Goal: Communication & Community: Share content

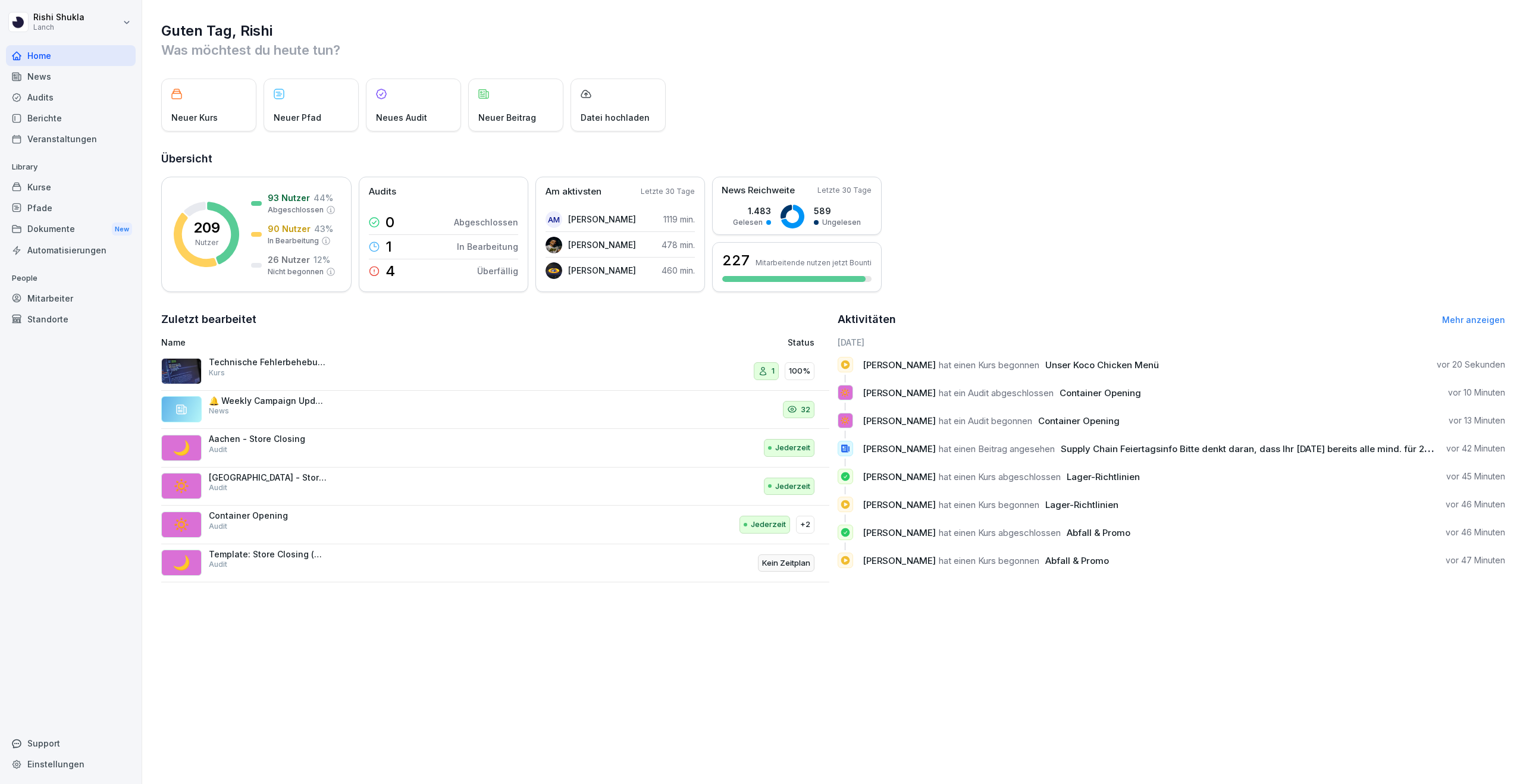
click at [59, 79] on div "News" at bounding box center [71, 76] width 130 height 21
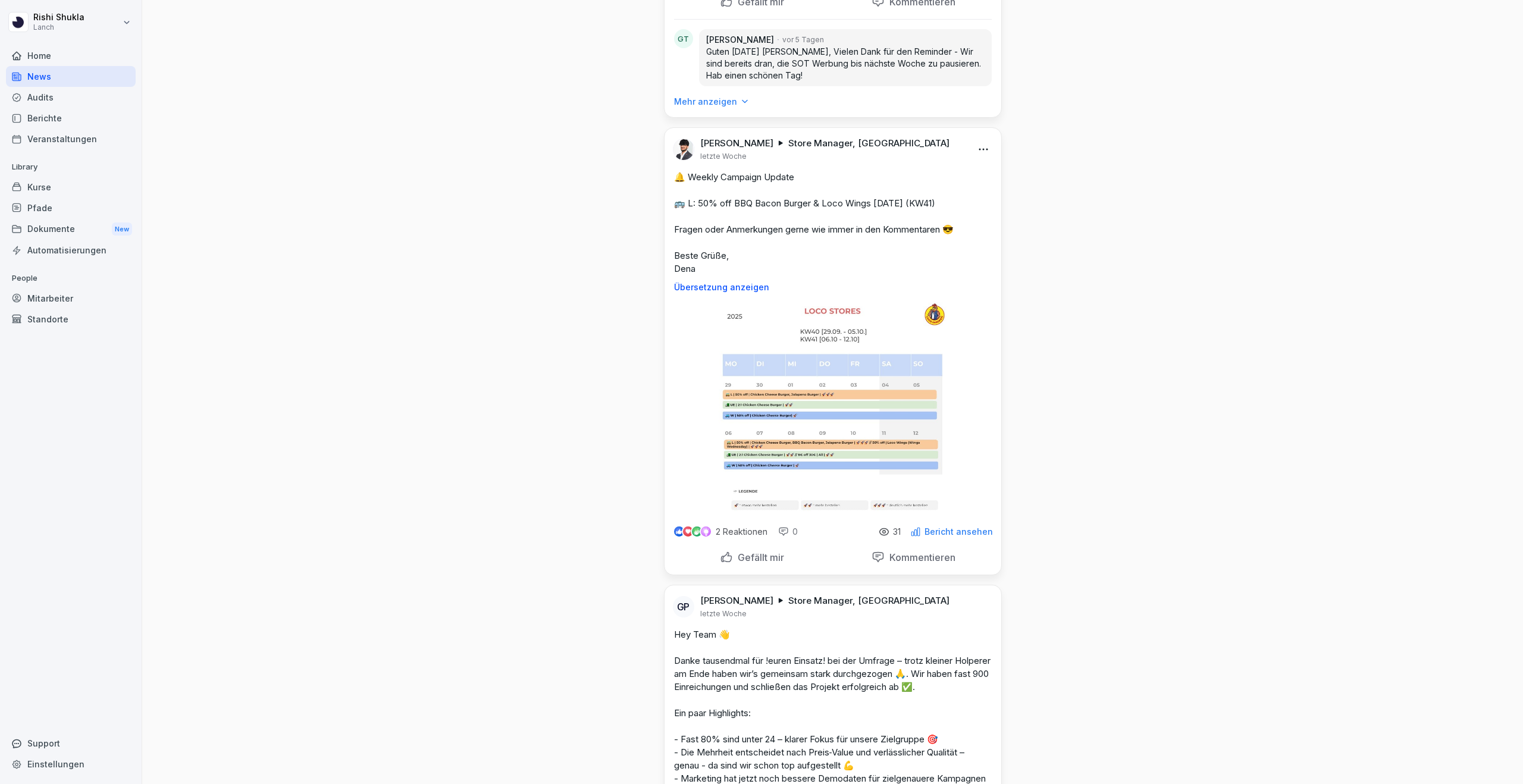
scroll to position [2150, 0]
drag, startPoint x: 712, startPoint y: 264, endPoint x: 673, endPoint y: 172, distance: 99.9
click at [673, 173] on div "🔔 Weekly Campaign Update 🚌 L: 50% off BBQ Bacon Burger & Loco Wings [DATE] (KW4…" at bounding box center [833, 234] width 337 height 122
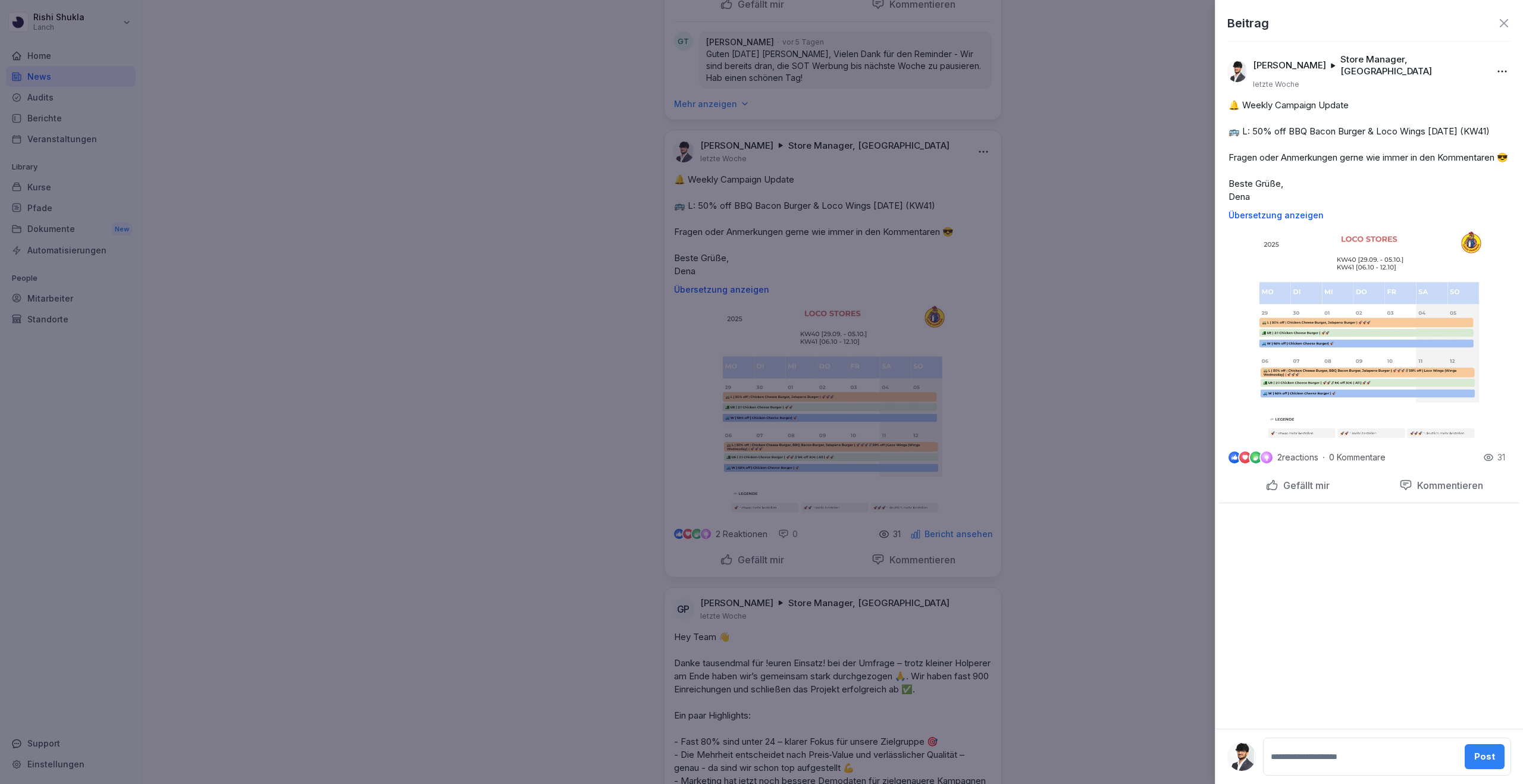
copy p "🔔 Weekly Campaign Update 🚌 L: 50% off BBQ Bacon Burger & Loco Wings [DATE] (KW4…"
click at [447, 257] on div at bounding box center [762, 392] width 1523 height 784
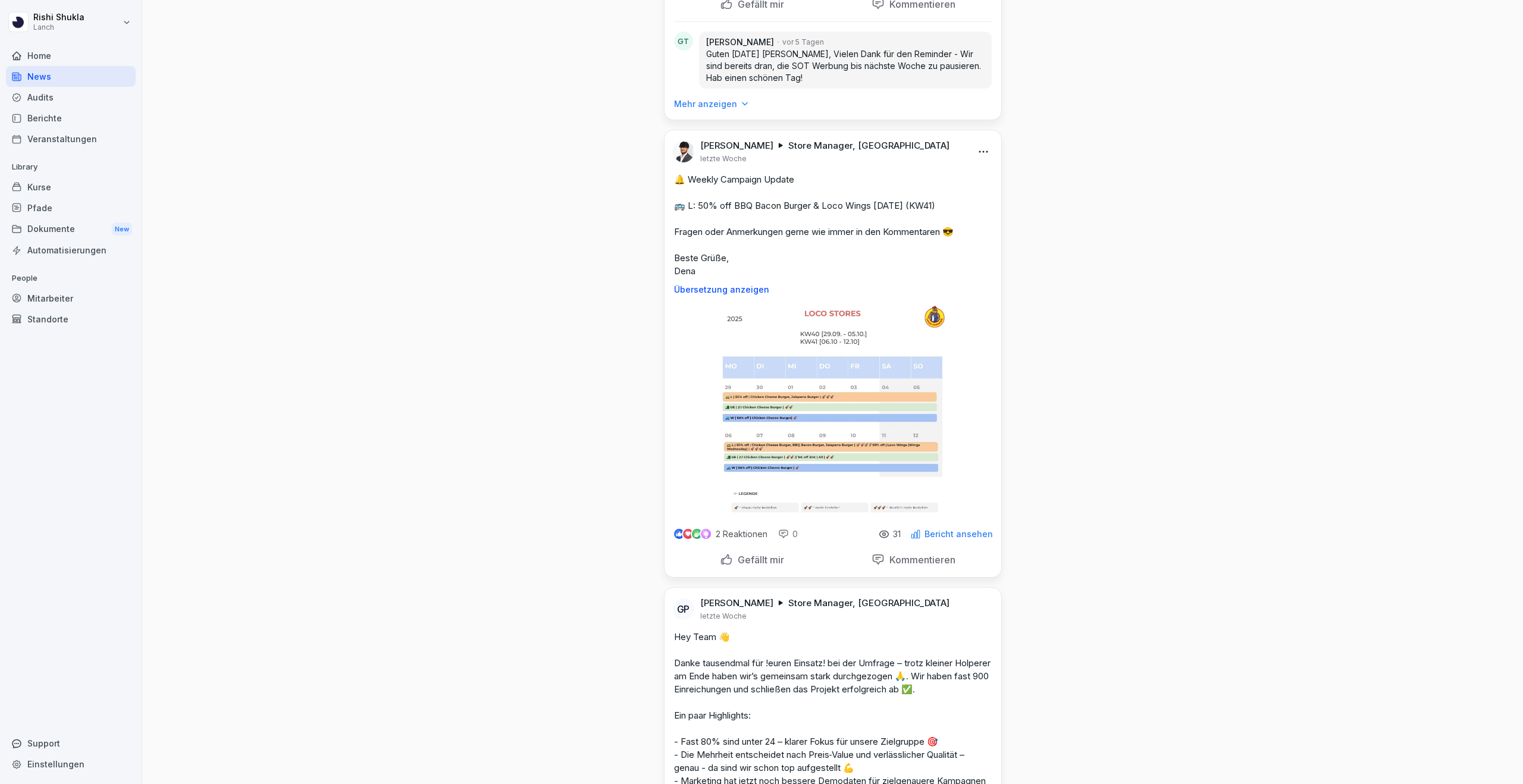
drag, startPoint x: 715, startPoint y: 261, endPoint x: 656, endPoint y: 170, distance: 108.5
click at [656, 170] on div "JA [PERSON_NAME] Headquarter, Stellvertreter, Store Manager + 18 [DATE] Supply …" at bounding box center [833, 200] width 357 height 4621
copy p "🔔 Weekly Campaign Update 🚌 L: 50% off BBQ Bacon Burger & Loco Wings [DATE] (KW4…"
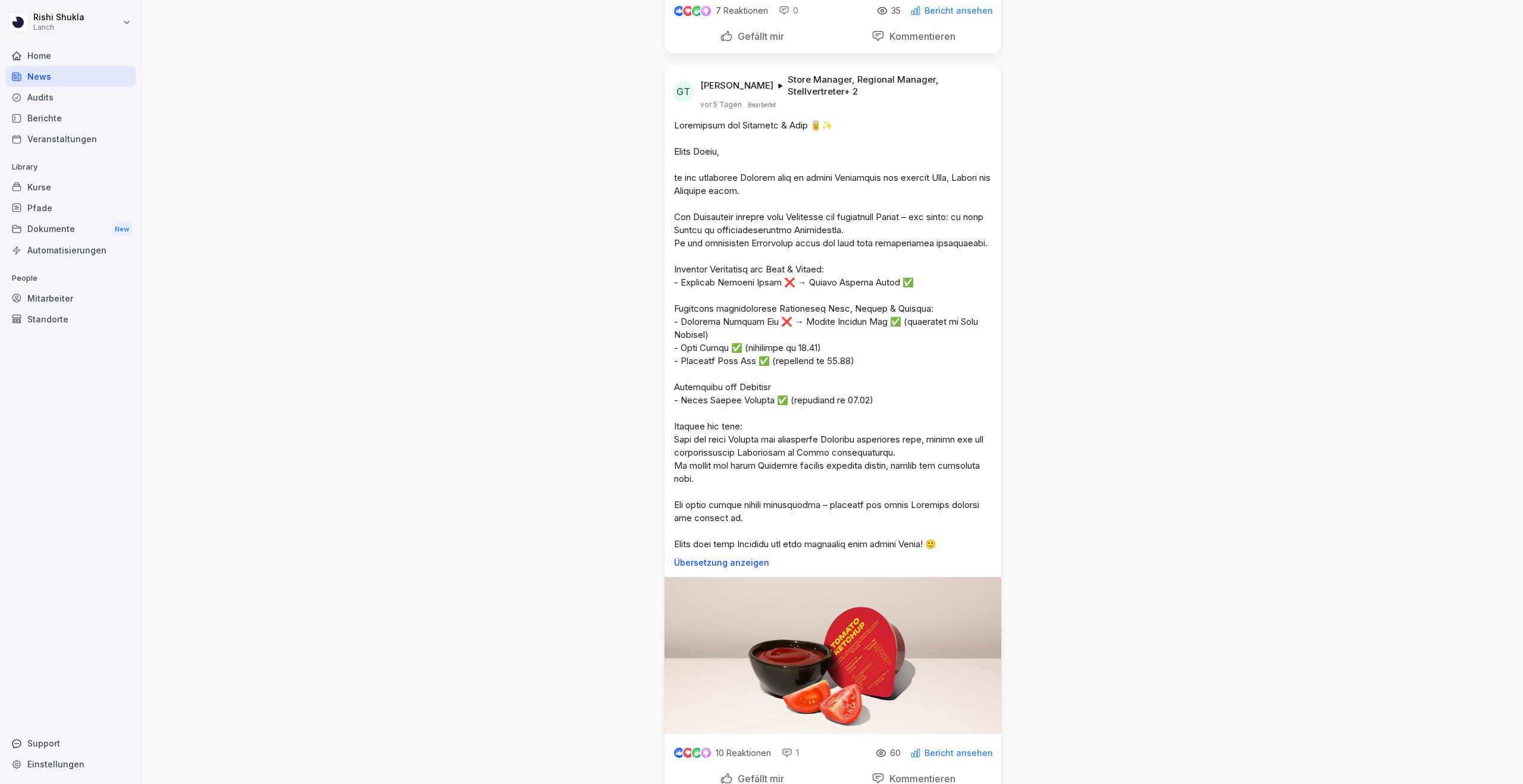
scroll to position [0, 0]
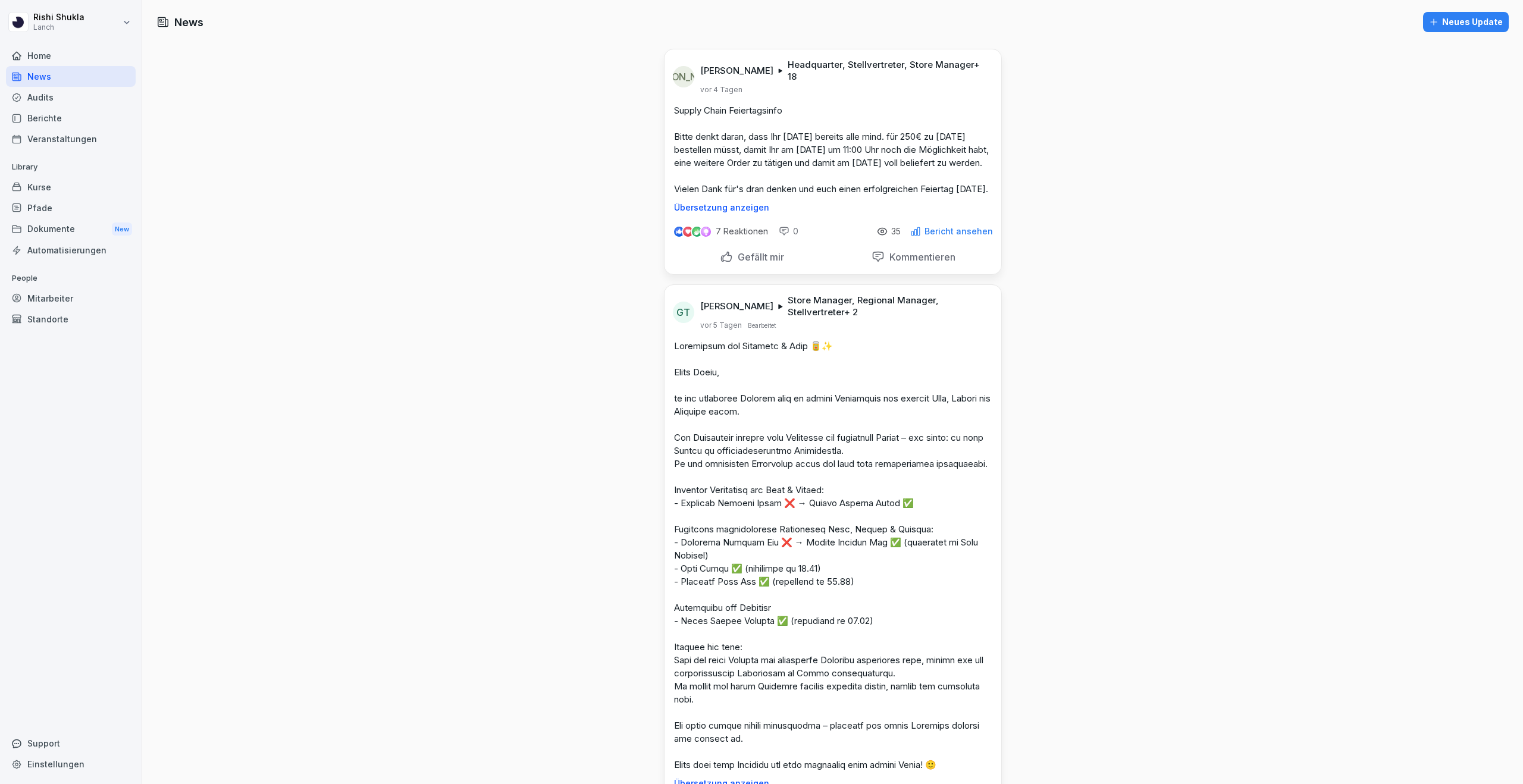
click at [1461, 24] on div "Neues Update" at bounding box center [1466, 21] width 74 height 13
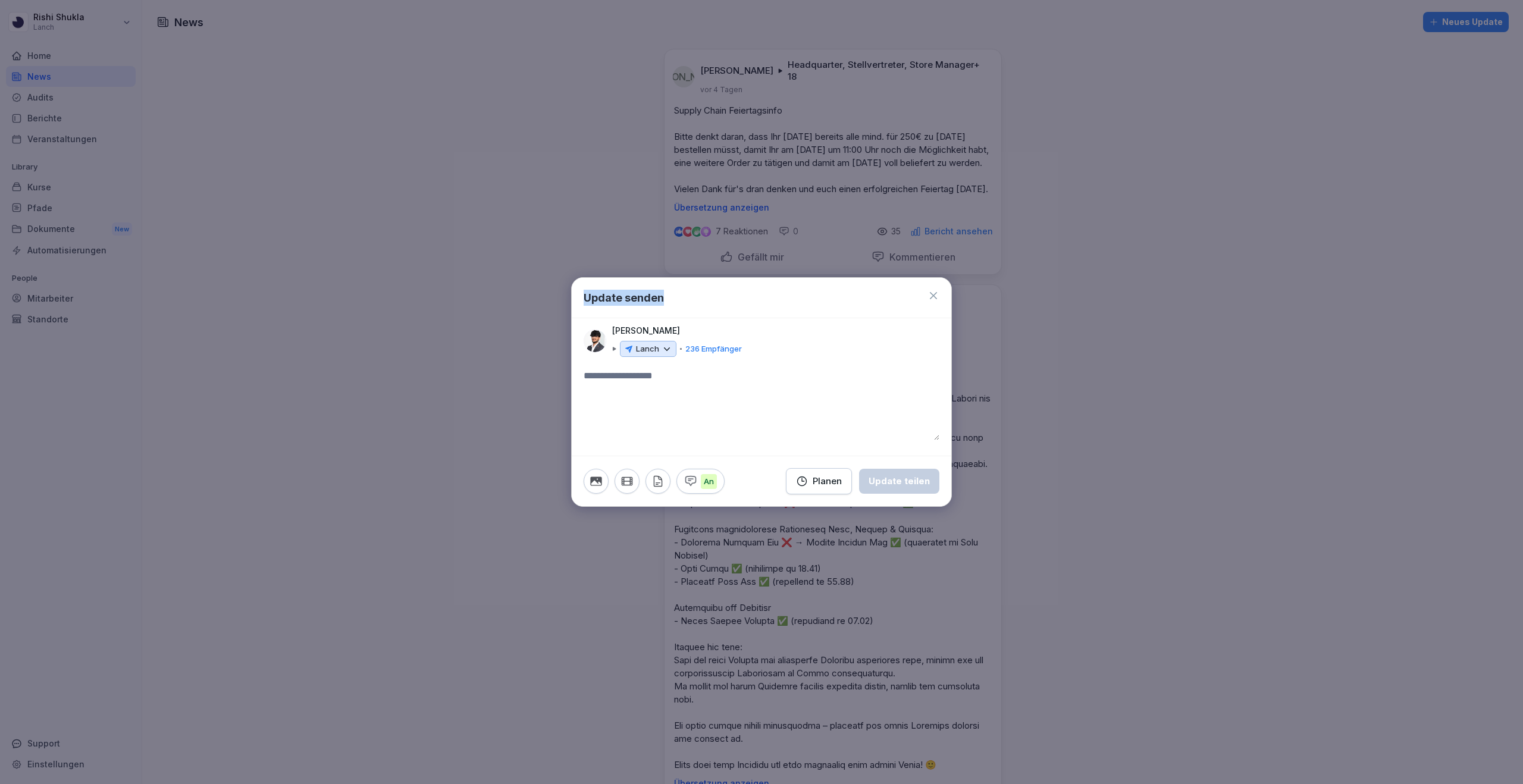
drag, startPoint x: 784, startPoint y: 307, endPoint x: 764, endPoint y: 554, distance: 247.8
click at [764, 554] on body "[PERSON_NAME] Lanch Home News Audits Berichte Veranstaltungen Library Kurse Pfa…" at bounding box center [762, 392] width 1523 height 784
click at [932, 301] on div "Update senden" at bounding box center [762, 298] width 380 height 40
click at [932, 296] on icon at bounding box center [934, 296] width 7 height 7
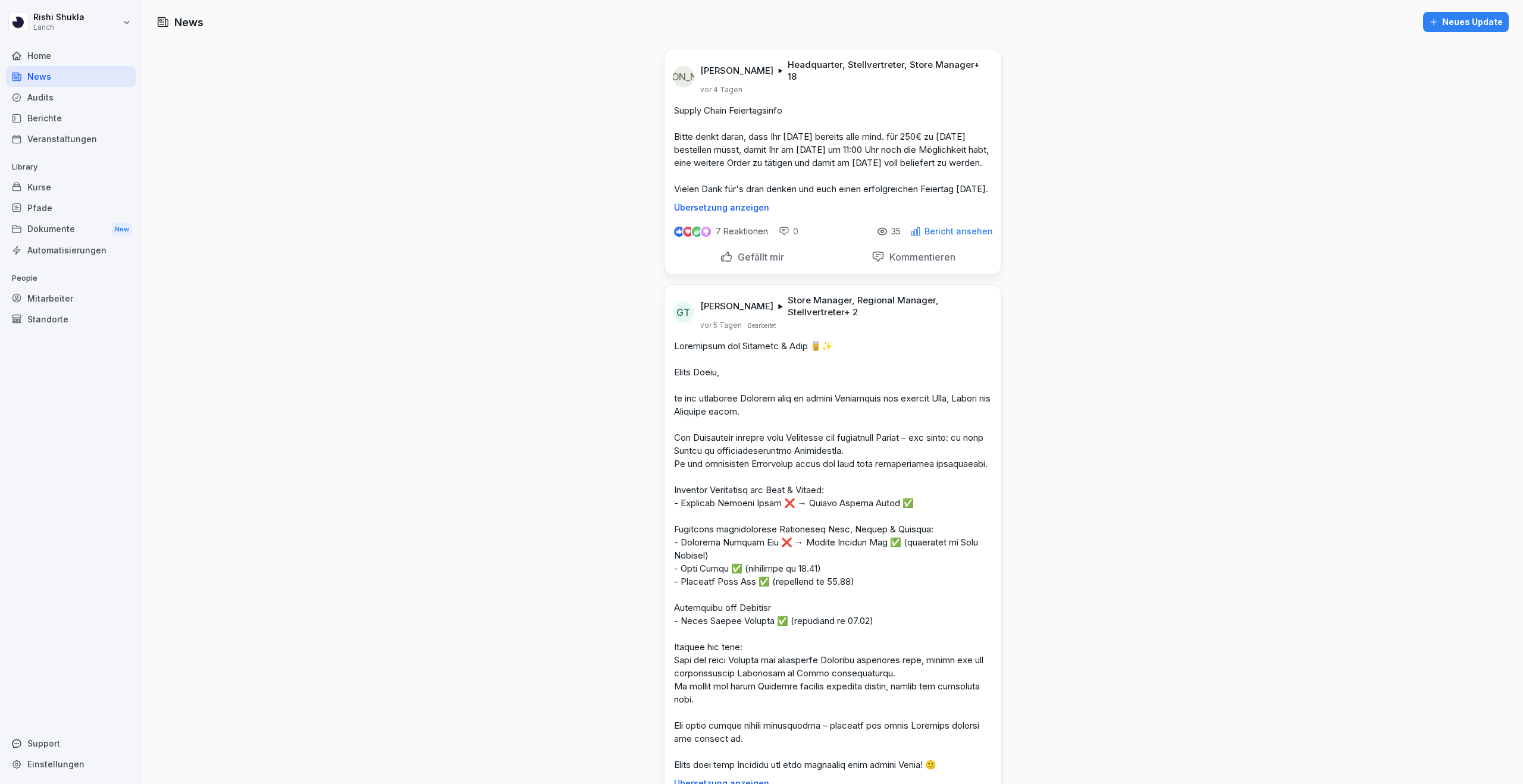
click at [1481, 26] on div "Neues Update" at bounding box center [1466, 21] width 74 height 13
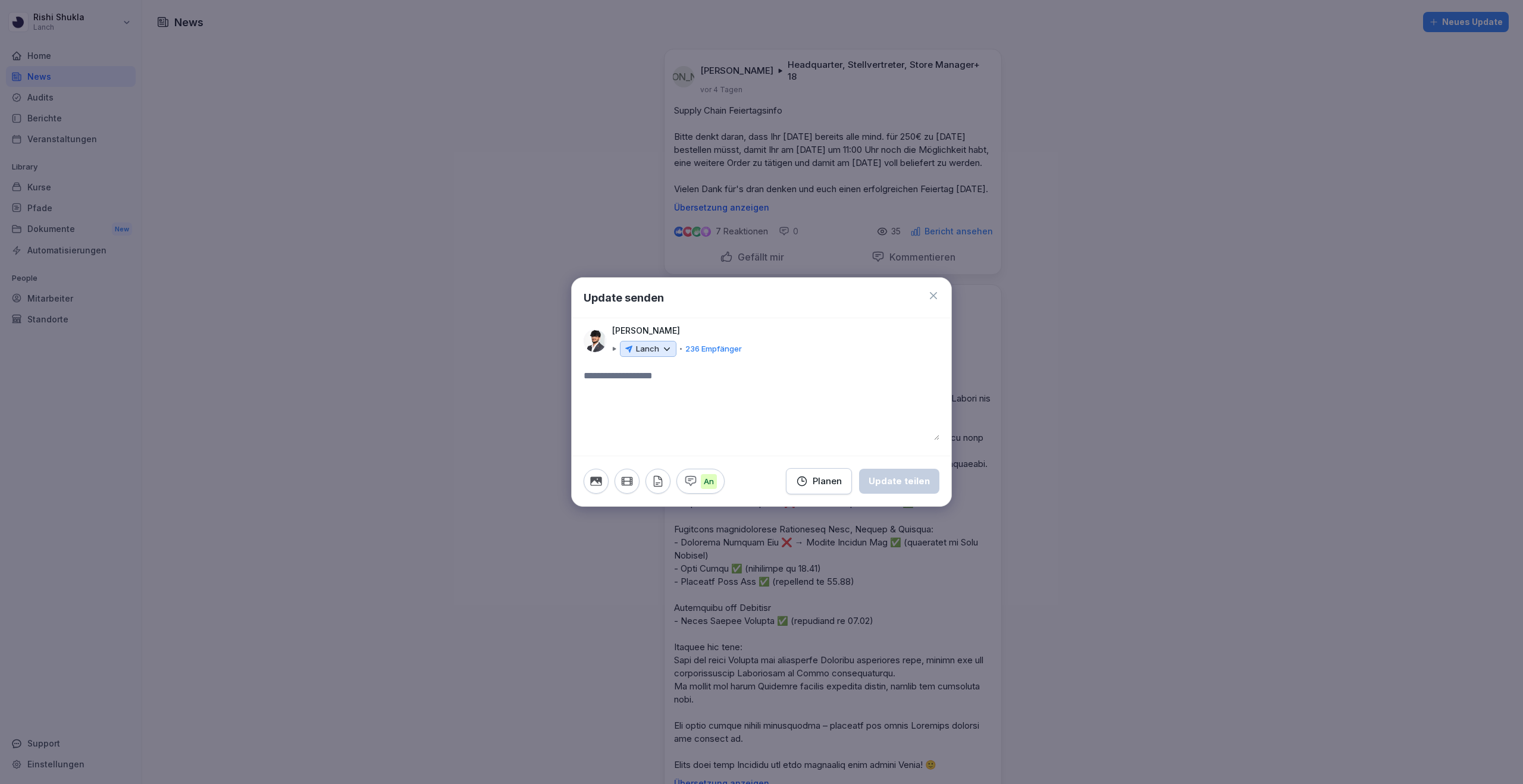
click at [655, 347] on p "Lanch" at bounding box center [647, 349] width 24 height 12
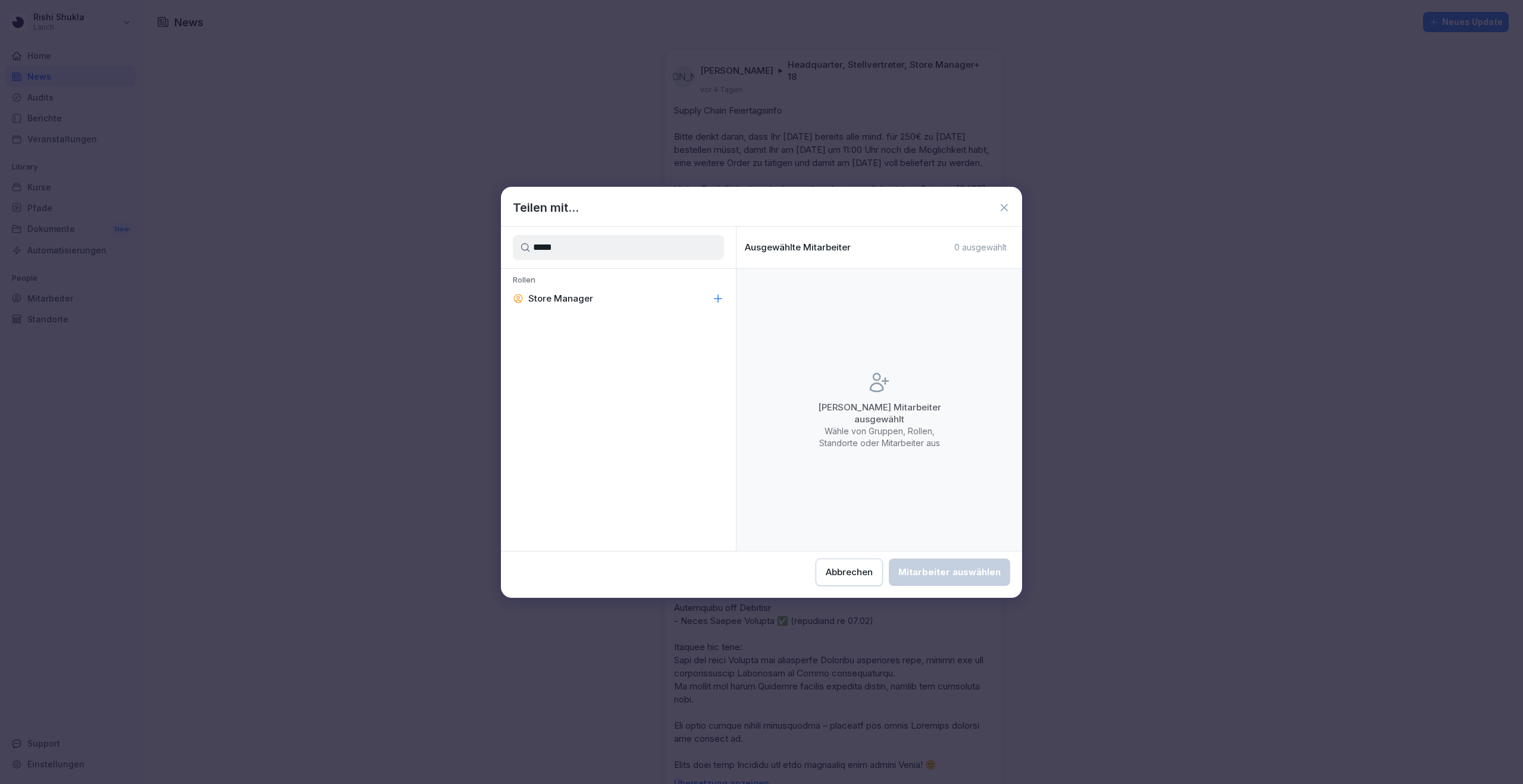
type input "*****"
click at [716, 299] on icon at bounding box center [718, 299] width 12 height 12
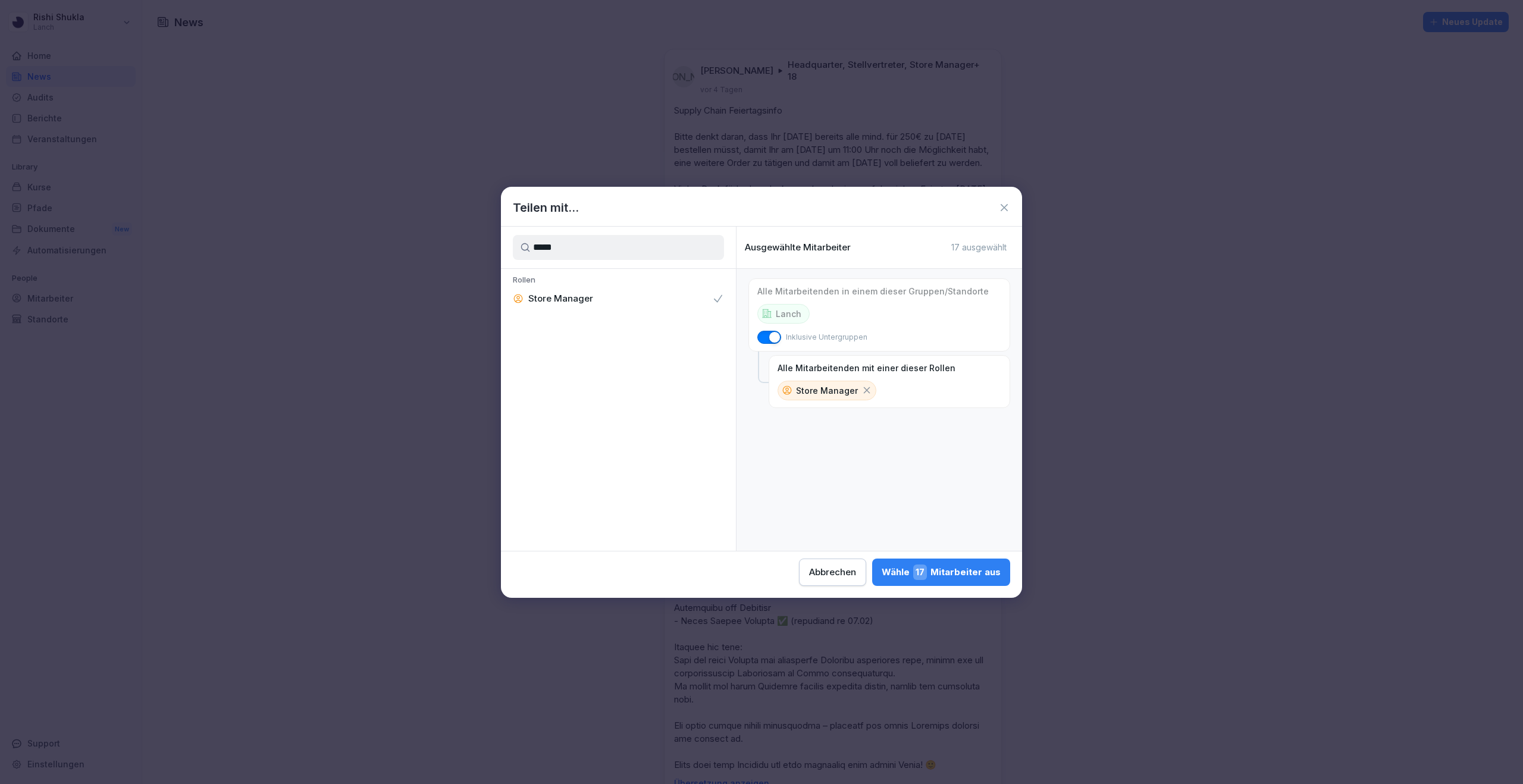
click at [925, 575] on span "17" at bounding box center [920, 572] width 13 height 15
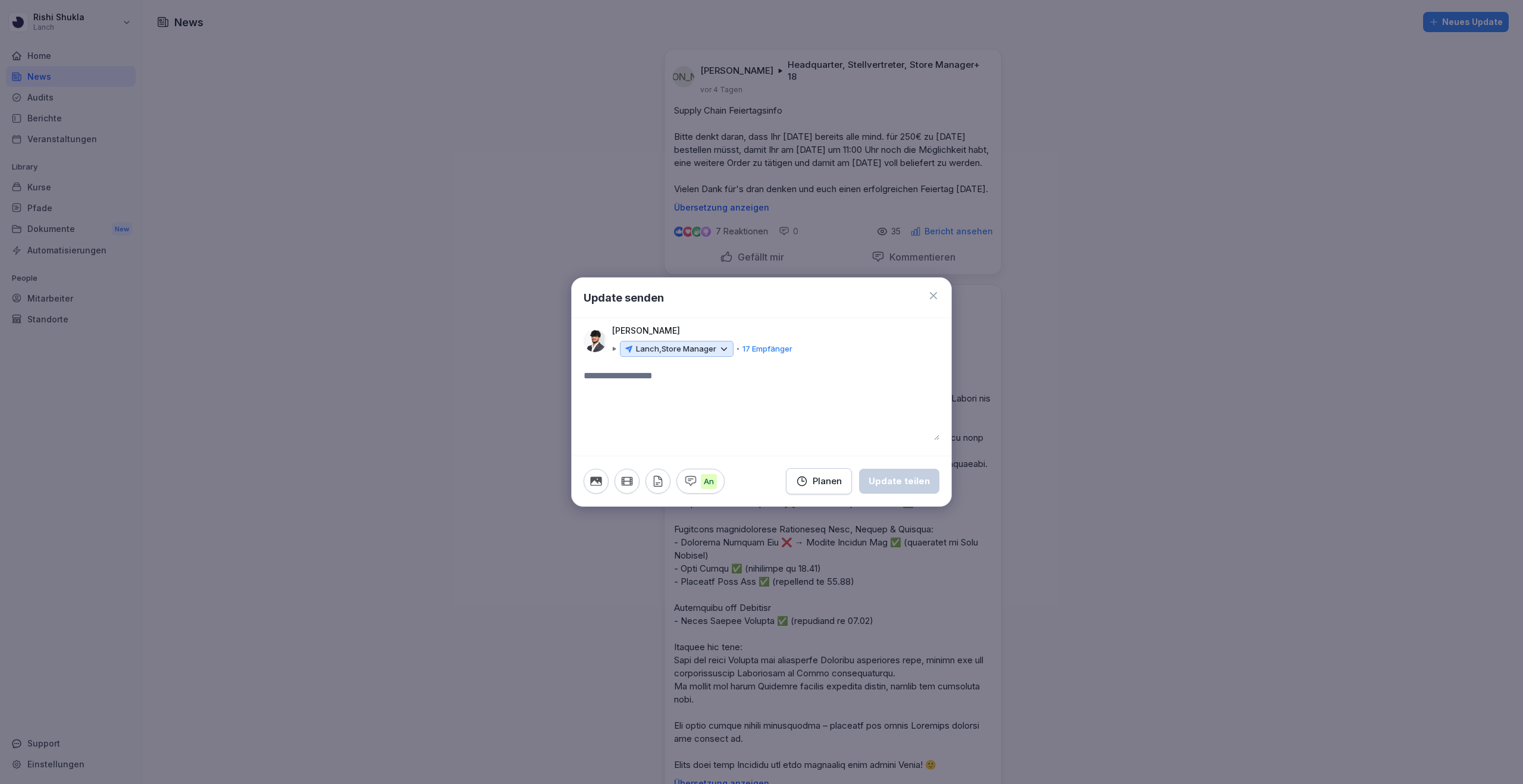
click at [684, 378] on textarea at bounding box center [761, 404] width 356 height 71
paste textarea "**********"
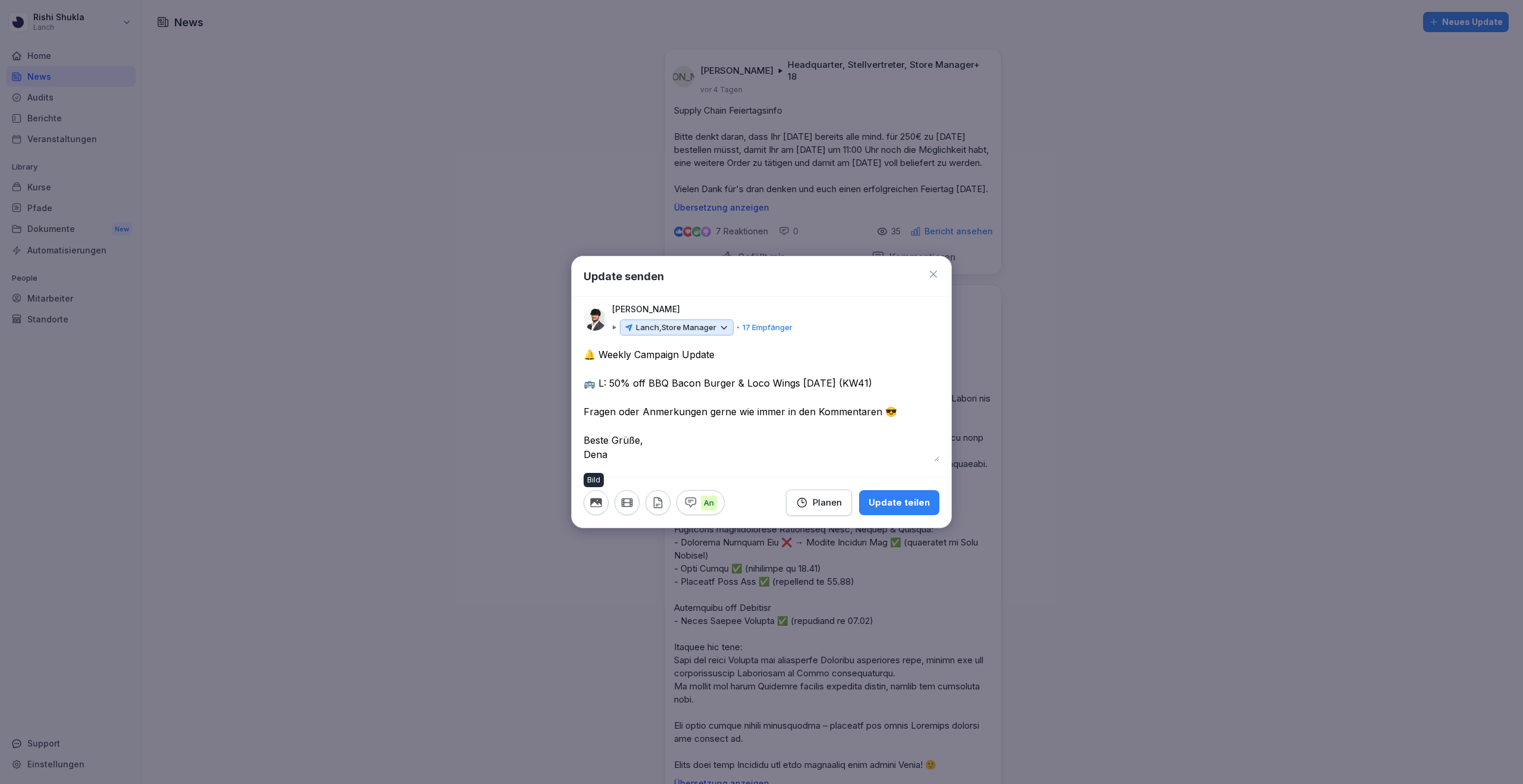
click at [588, 499] on button "button" at bounding box center [595, 502] width 25 height 25
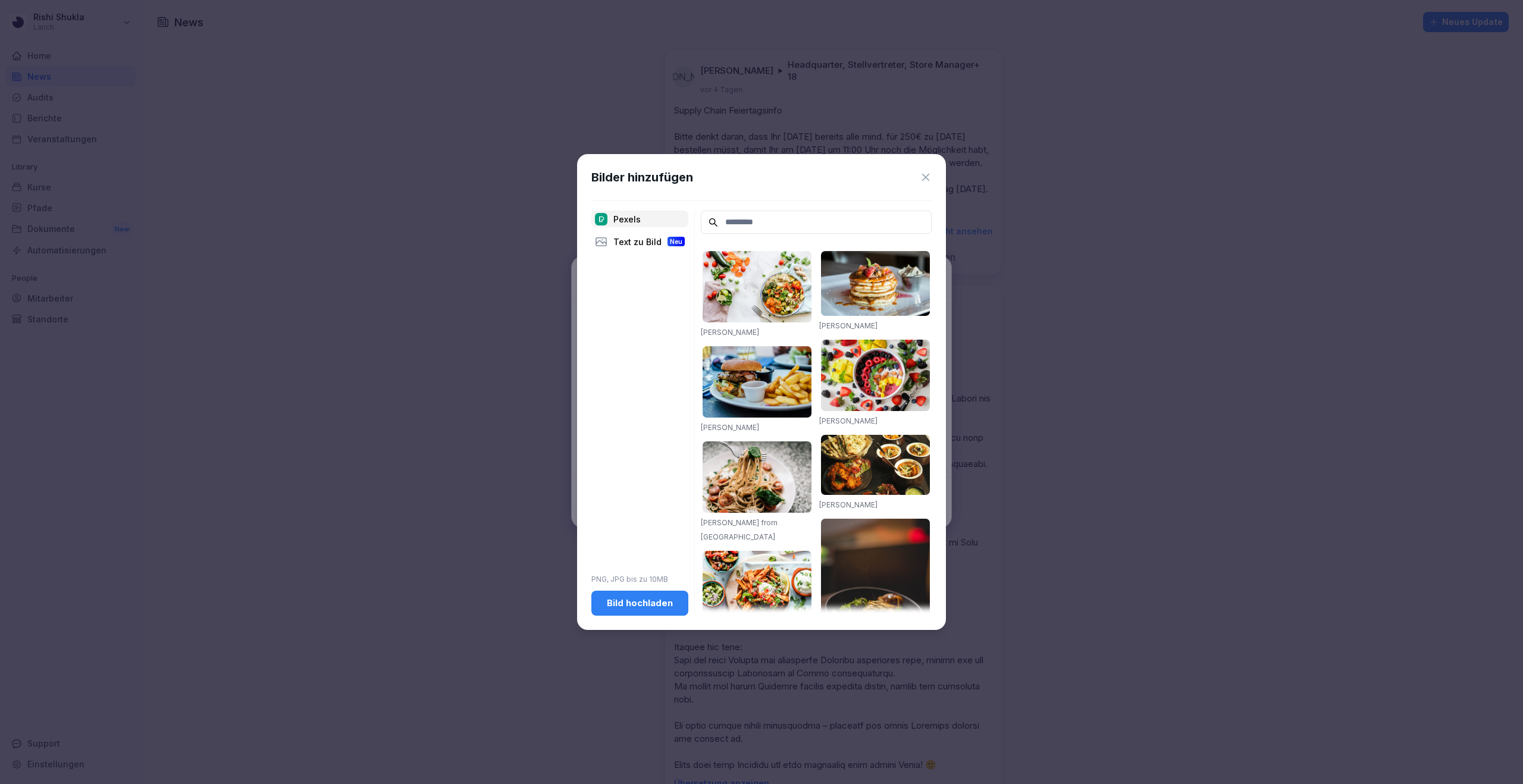
click at [624, 600] on div "Bild hochladen" at bounding box center [640, 603] width 78 height 13
click at [617, 602] on div "Bild hochladen" at bounding box center [640, 603] width 78 height 13
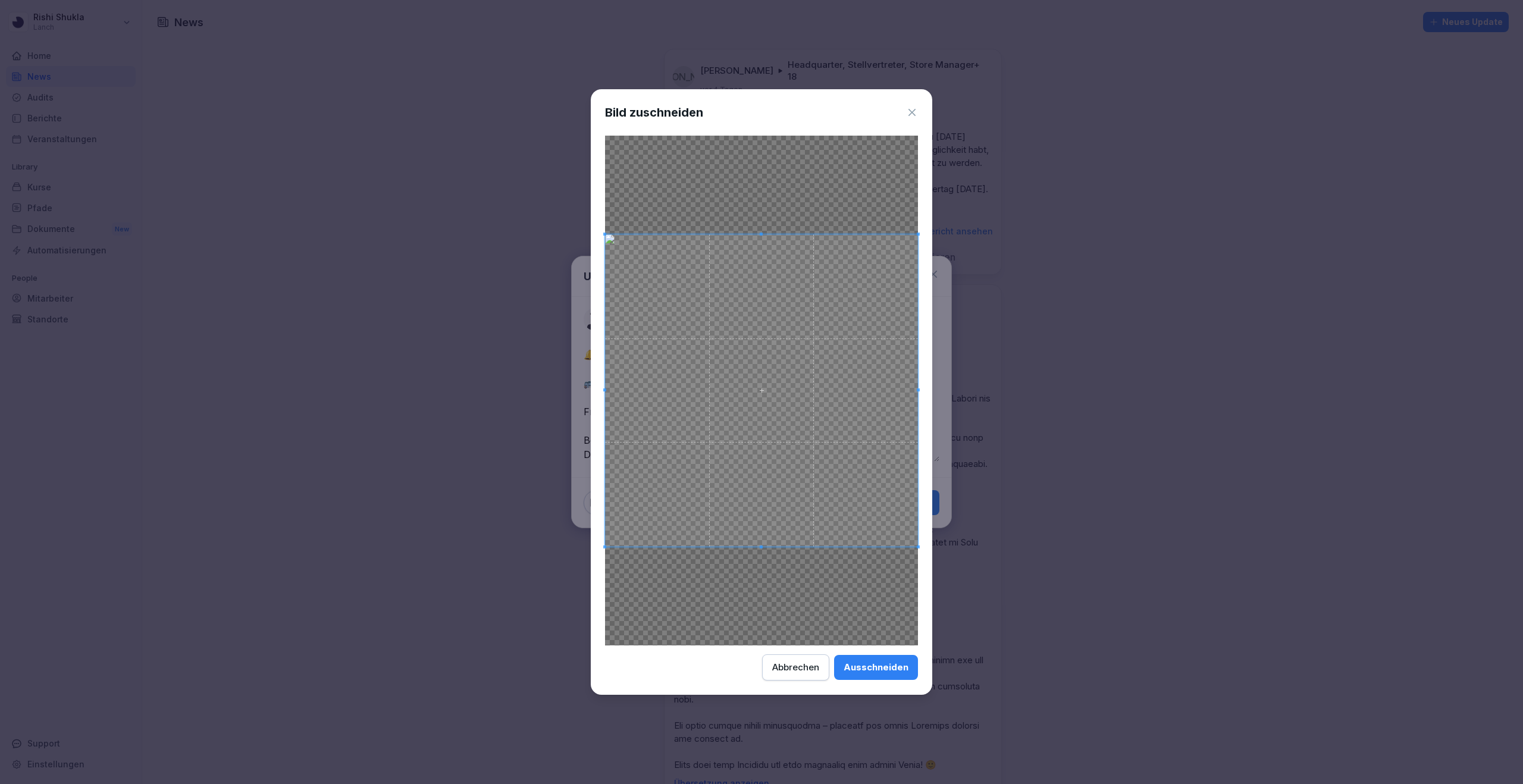
click at [784, 668] on div "Abbrechen" at bounding box center [796, 666] width 47 height 13
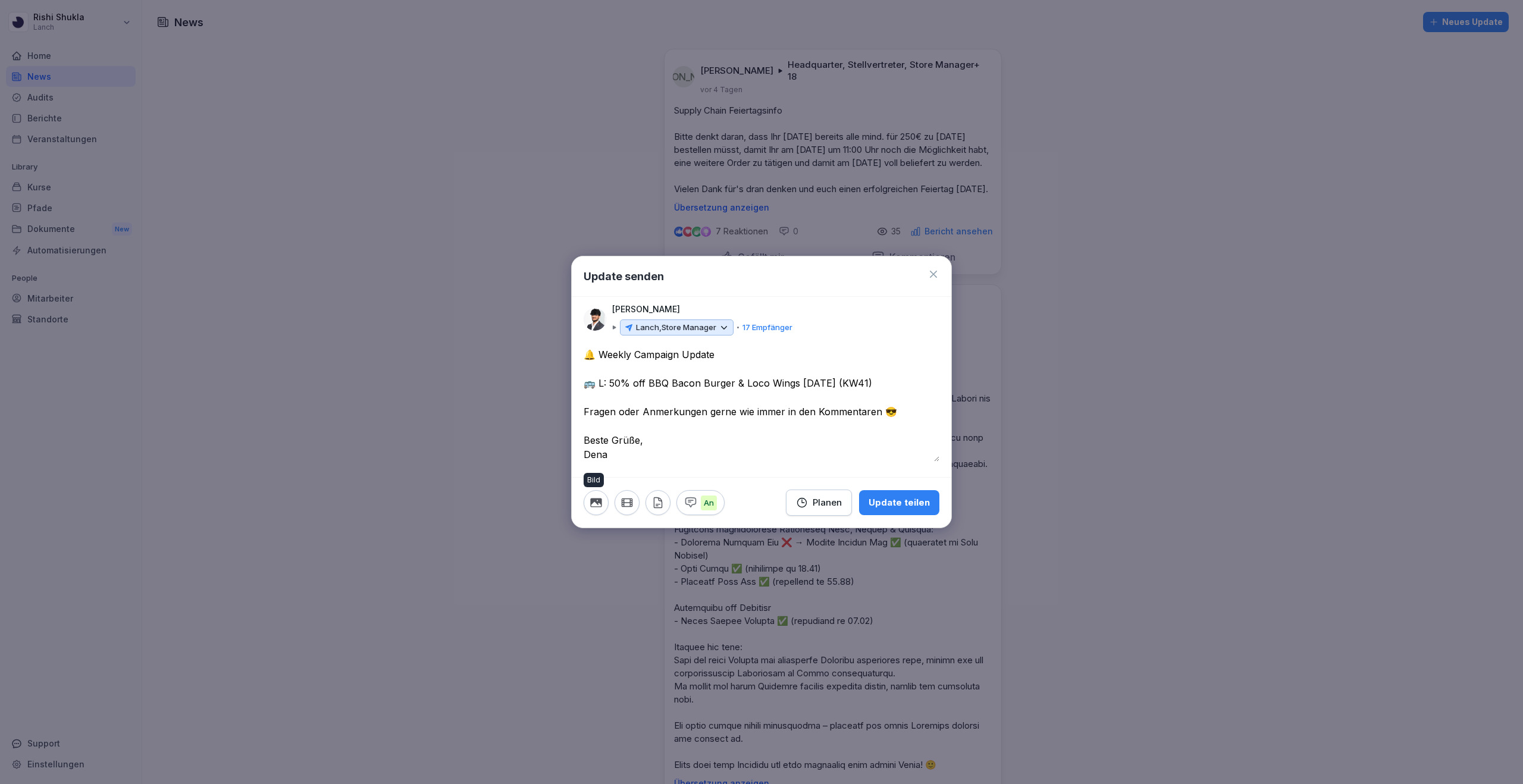
click at [595, 507] on icon "button" at bounding box center [595, 503] width 11 height 9
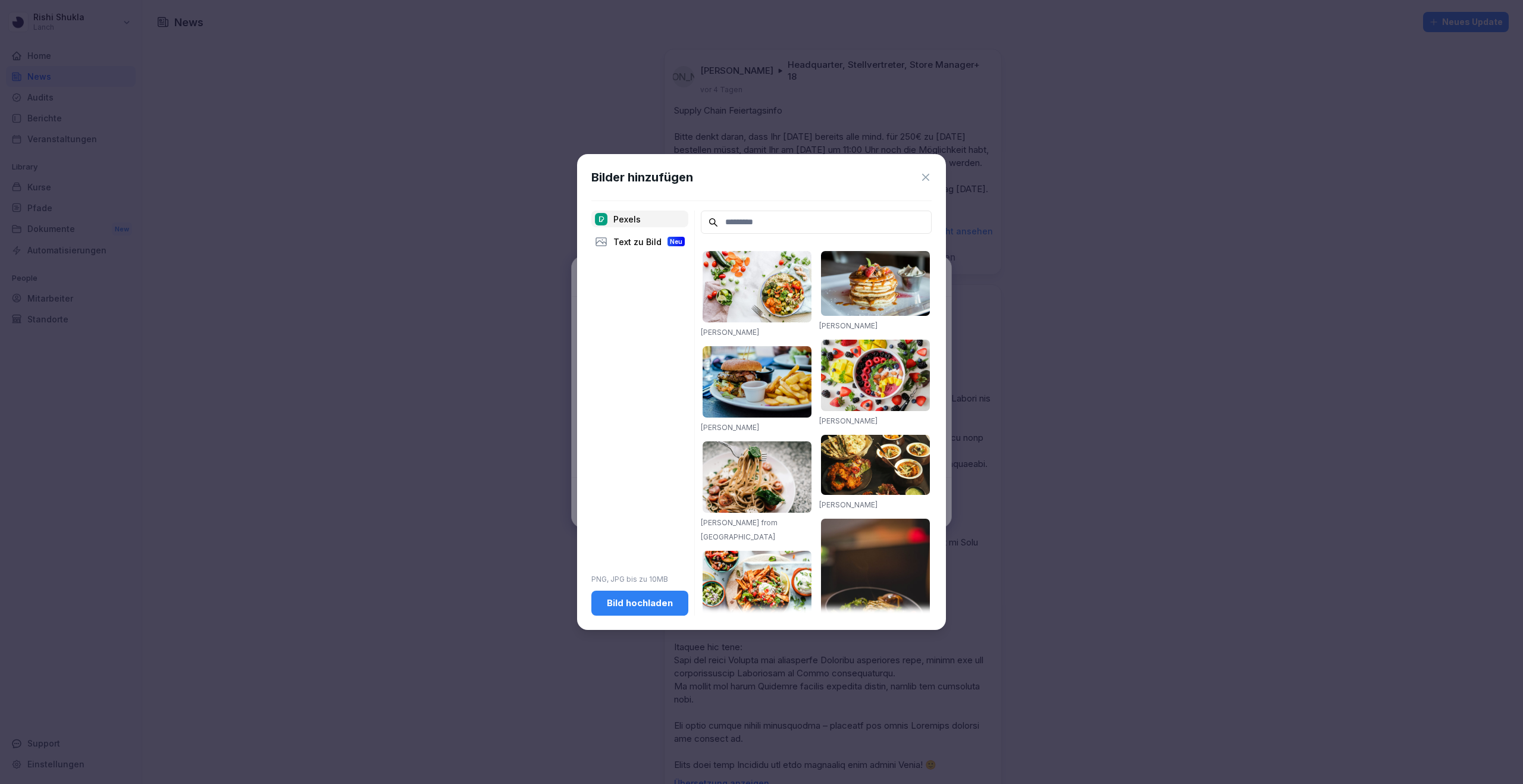
click at [644, 597] on div "Bild hochladen" at bounding box center [640, 603] width 78 height 13
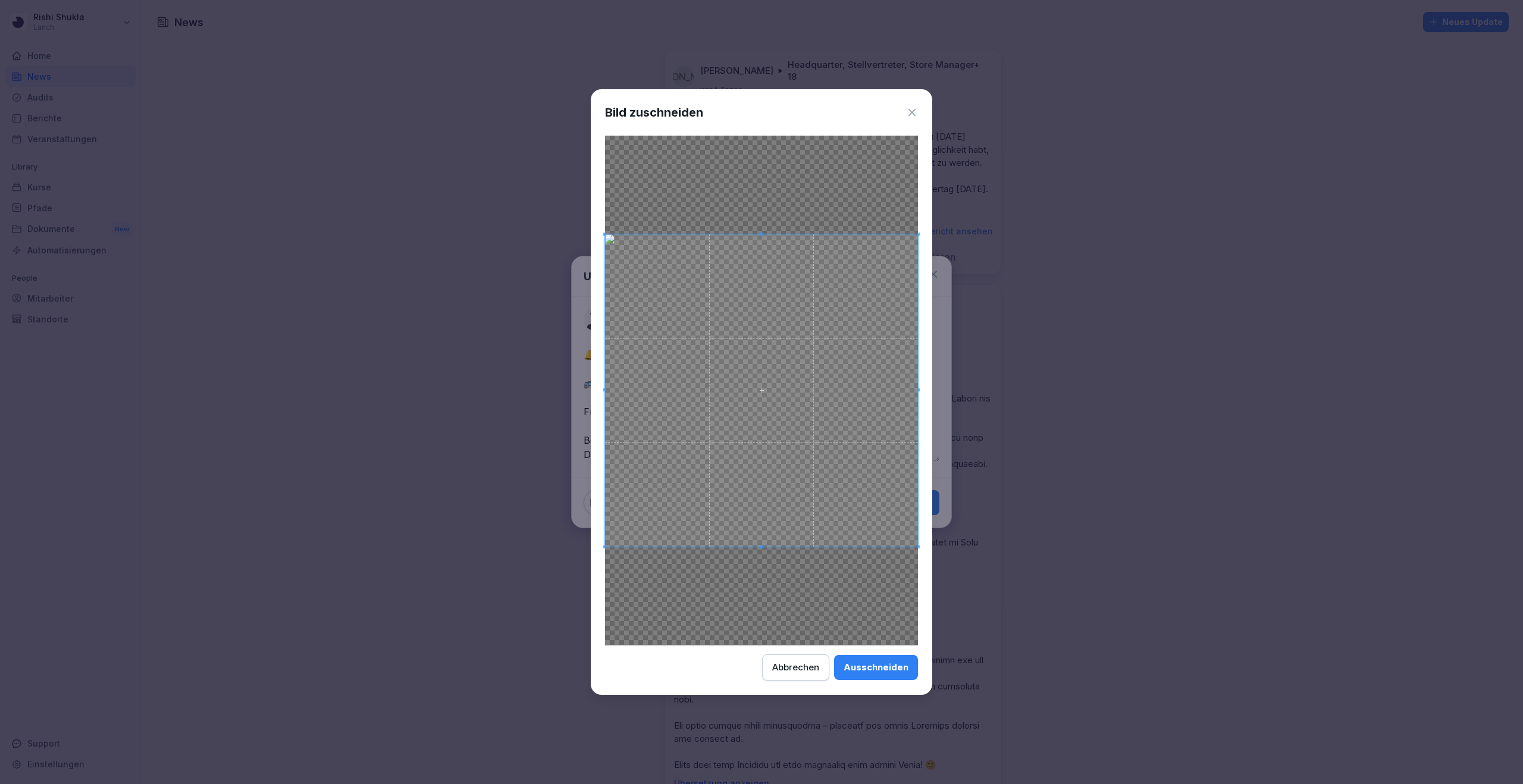
click at [889, 667] on div "Ausschneiden" at bounding box center [876, 666] width 65 height 13
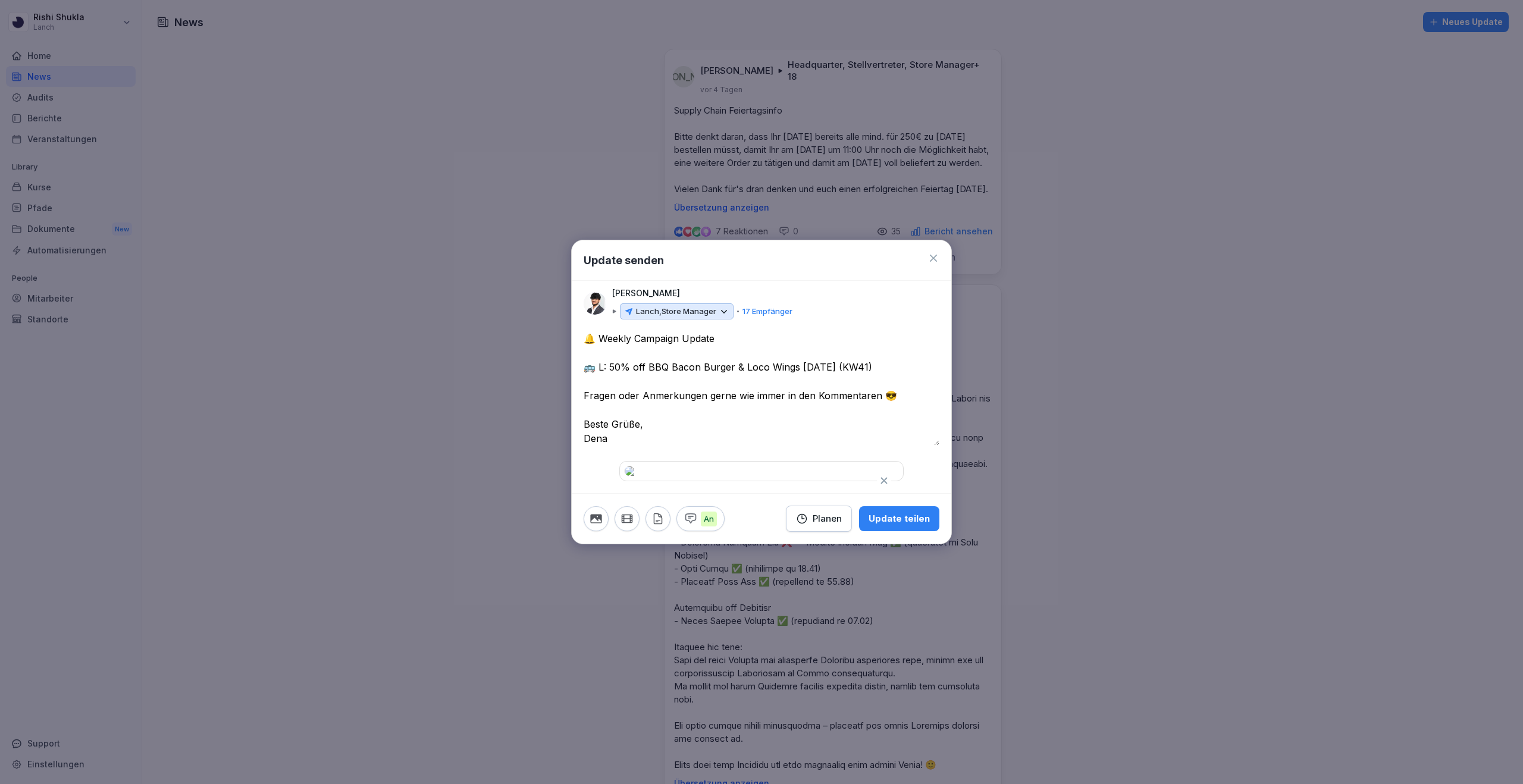
click at [897, 331] on textarea "**********" at bounding box center [761, 388] width 356 height 114
drag, startPoint x: 864, startPoint y: 235, endPoint x: 609, endPoint y: 236, distance: 255.0
click at [609, 331] on textarea "**********" at bounding box center [761, 388] width 356 height 114
type textarea "**********"
click at [907, 525] on div "Update teilen" at bounding box center [899, 518] width 61 height 13
